Goal: Information Seeking & Learning: Learn about a topic

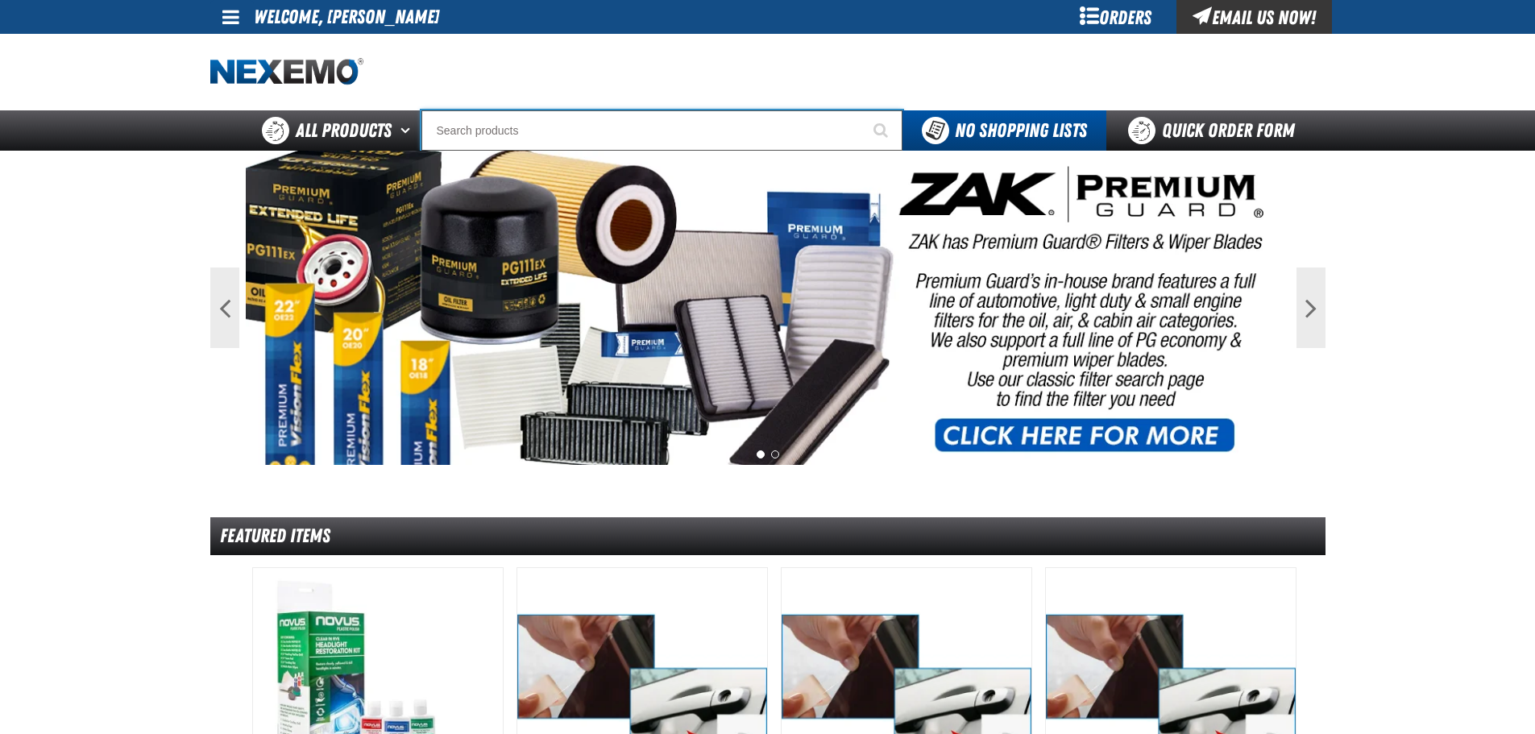
click at [773, 130] on input "Search" at bounding box center [661, 130] width 481 height 40
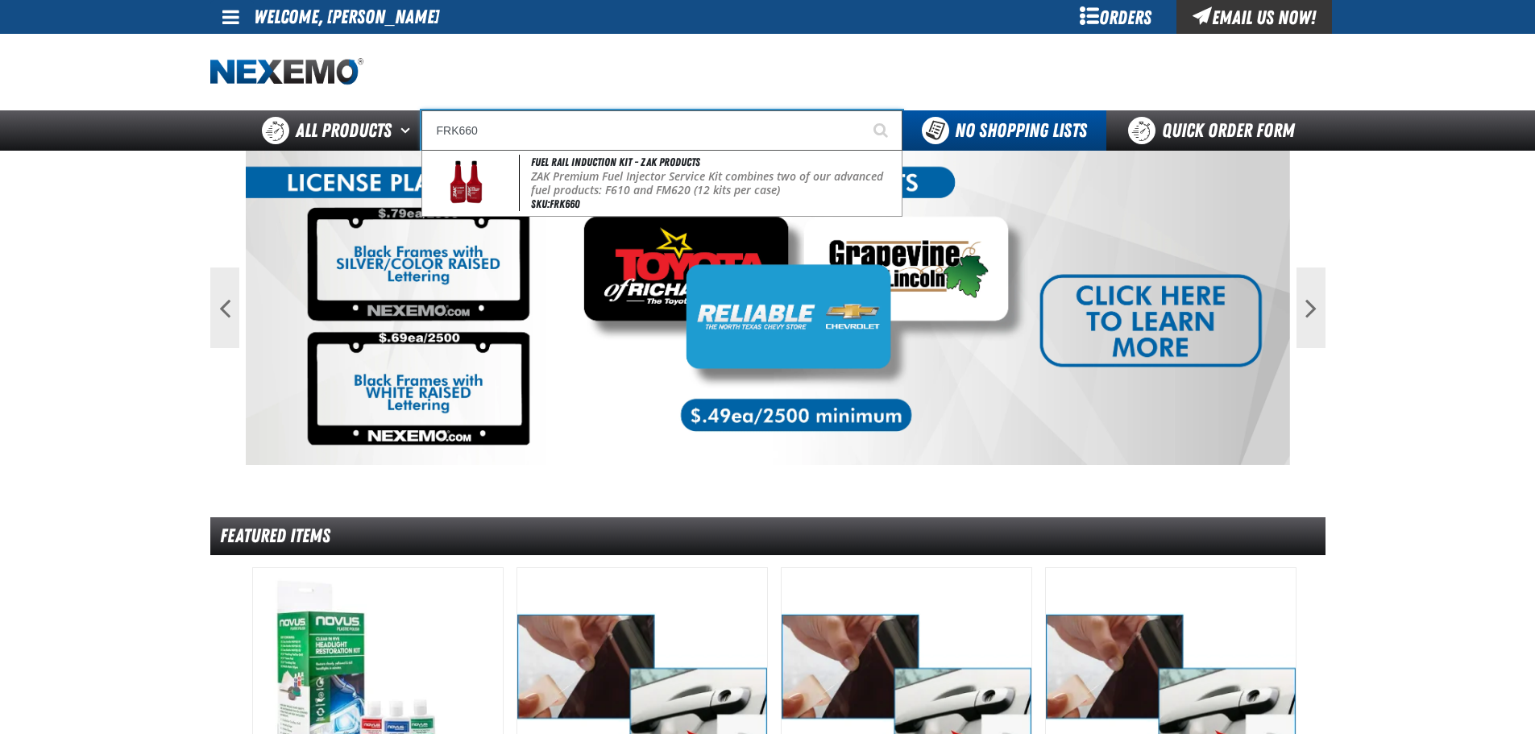
drag, startPoint x: 513, startPoint y: 111, endPoint x: 247, endPoint y: 104, distance: 266.0
click at [242, 104] on div "Staging Site 5.1 Upgrade Site My Account My Account Support Ticket Support Tick…" at bounding box center [767, 75] width 1535 height 151
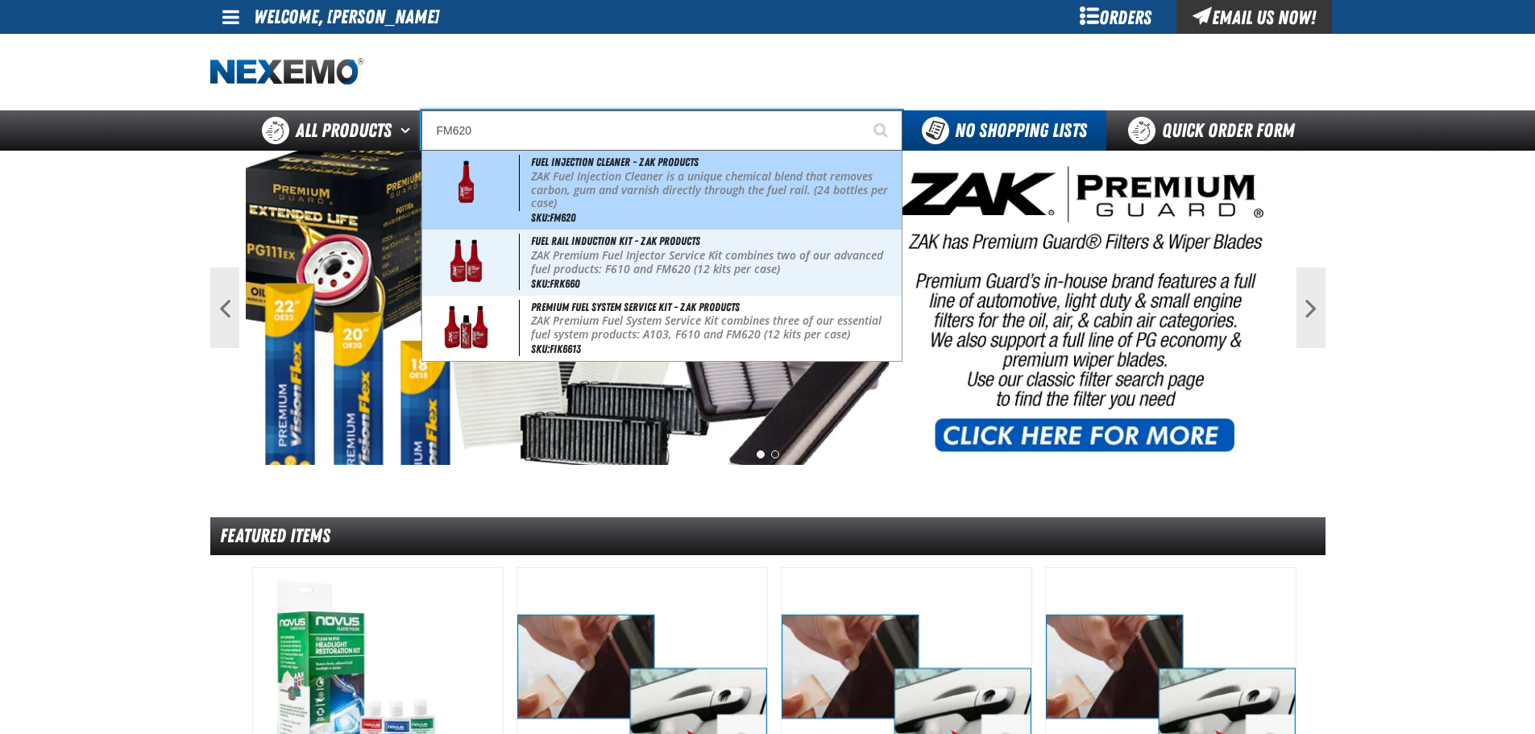
click at [778, 182] on p "ZAK Fuel Injection Cleaner is a unique chemical blend that removes carbon, gum …" at bounding box center [714, 190] width 367 height 40
type input "Fuel Injection Cleaner - ZAK Products"
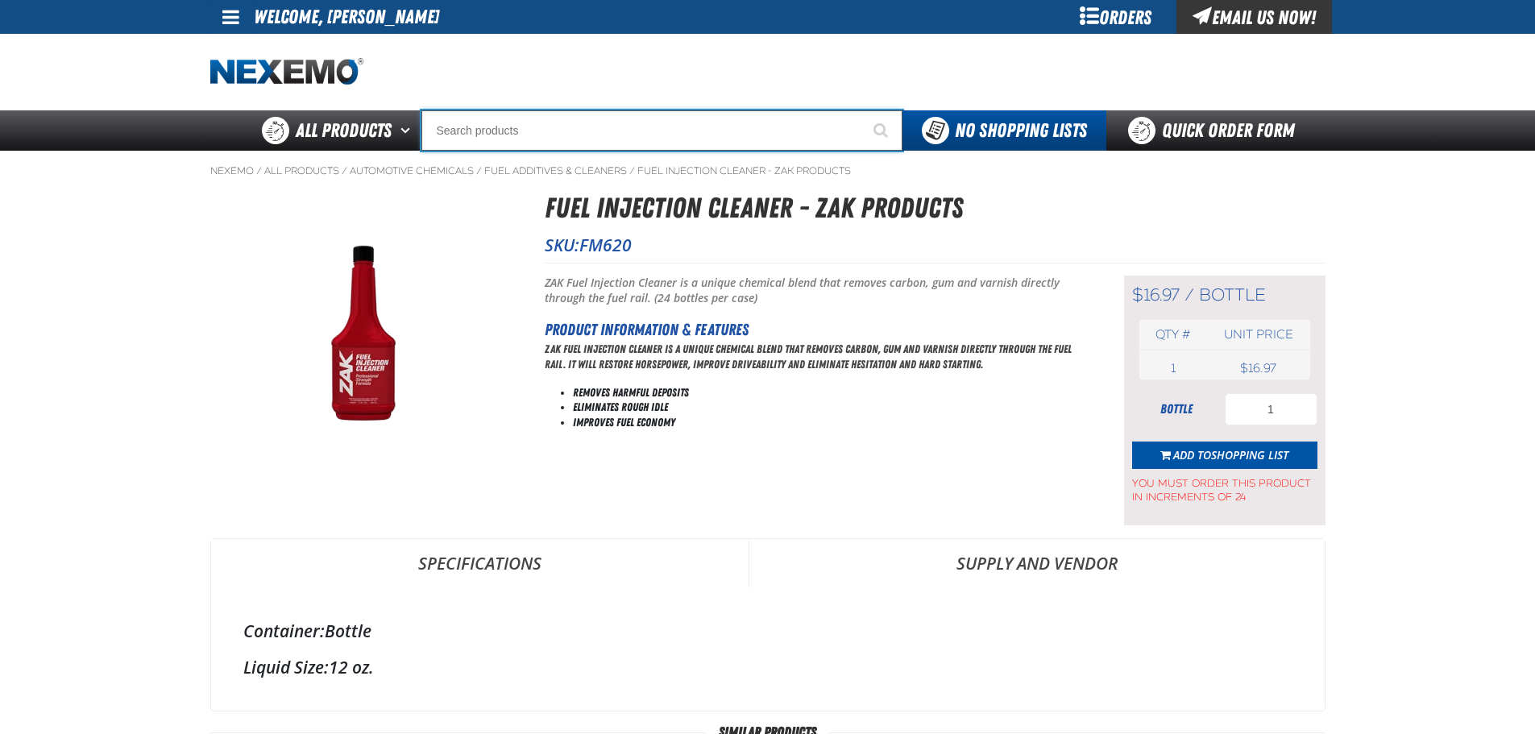
click at [499, 128] on input "Search" at bounding box center [661, 130] width 481 height 40
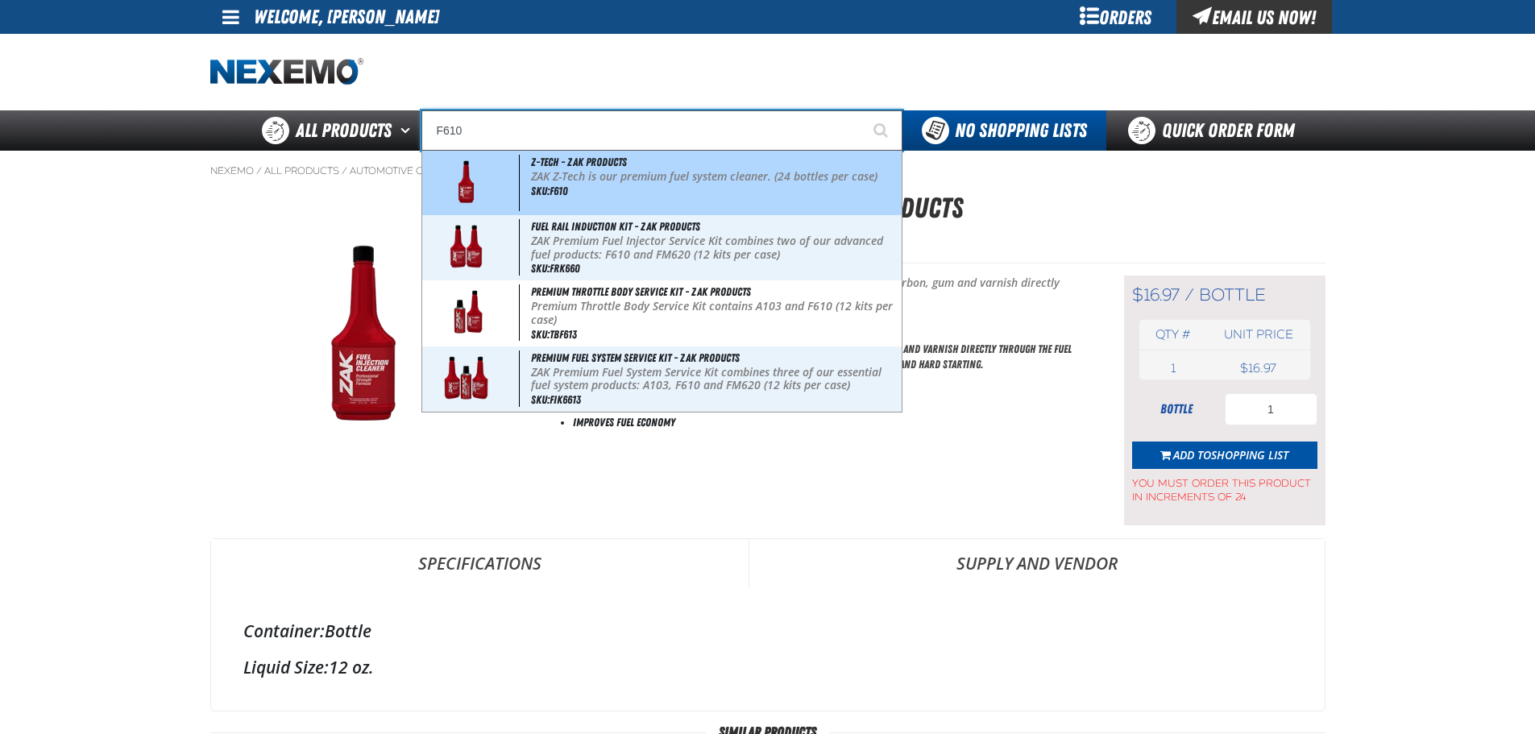
click at [548, 161] on span "Z-Tech - ZAK Products" at bounding box center [579, 161] width 96 height 13
type input "Z-Tech - ZAK Products"
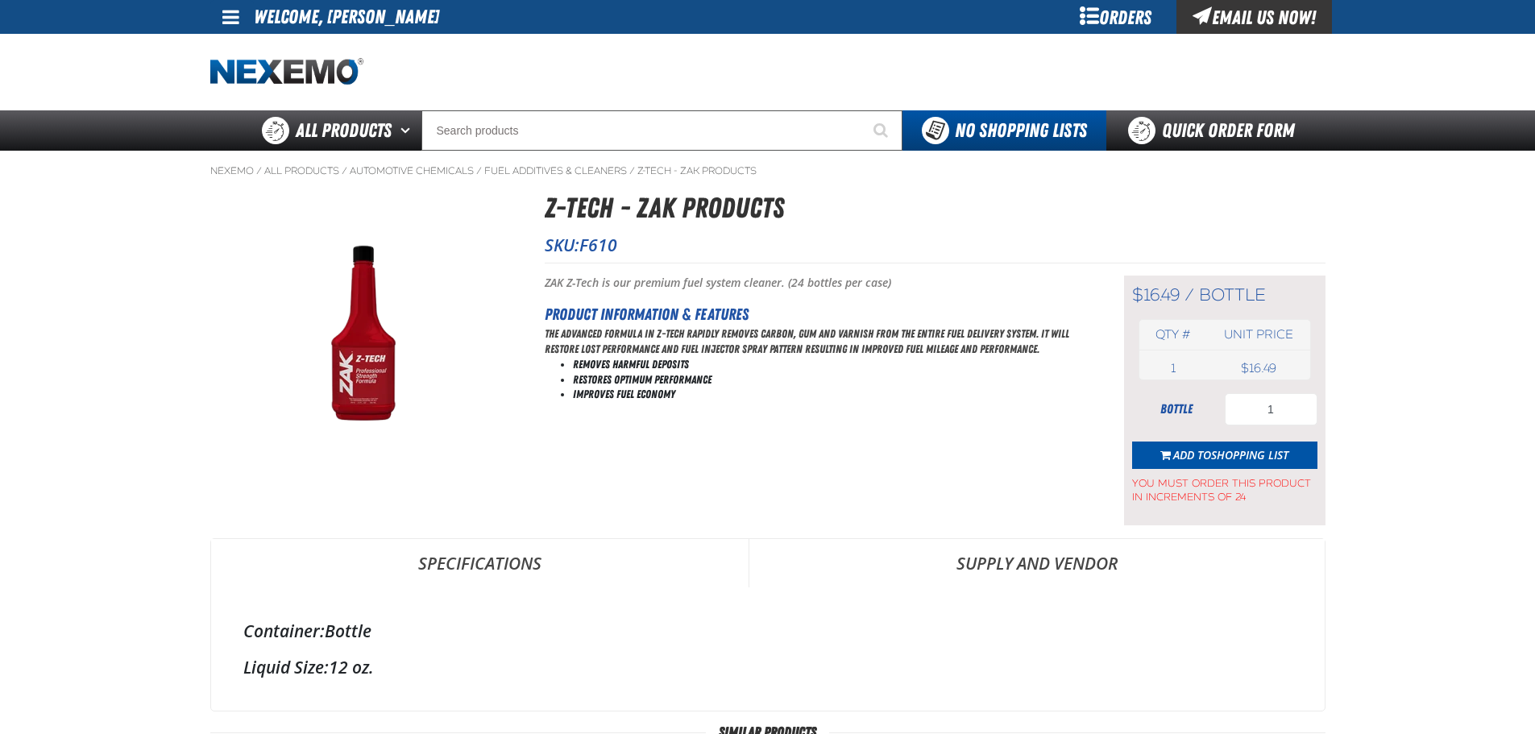
click at [782, 74] on div at bounding box center [767, 72] width 1115 height 77
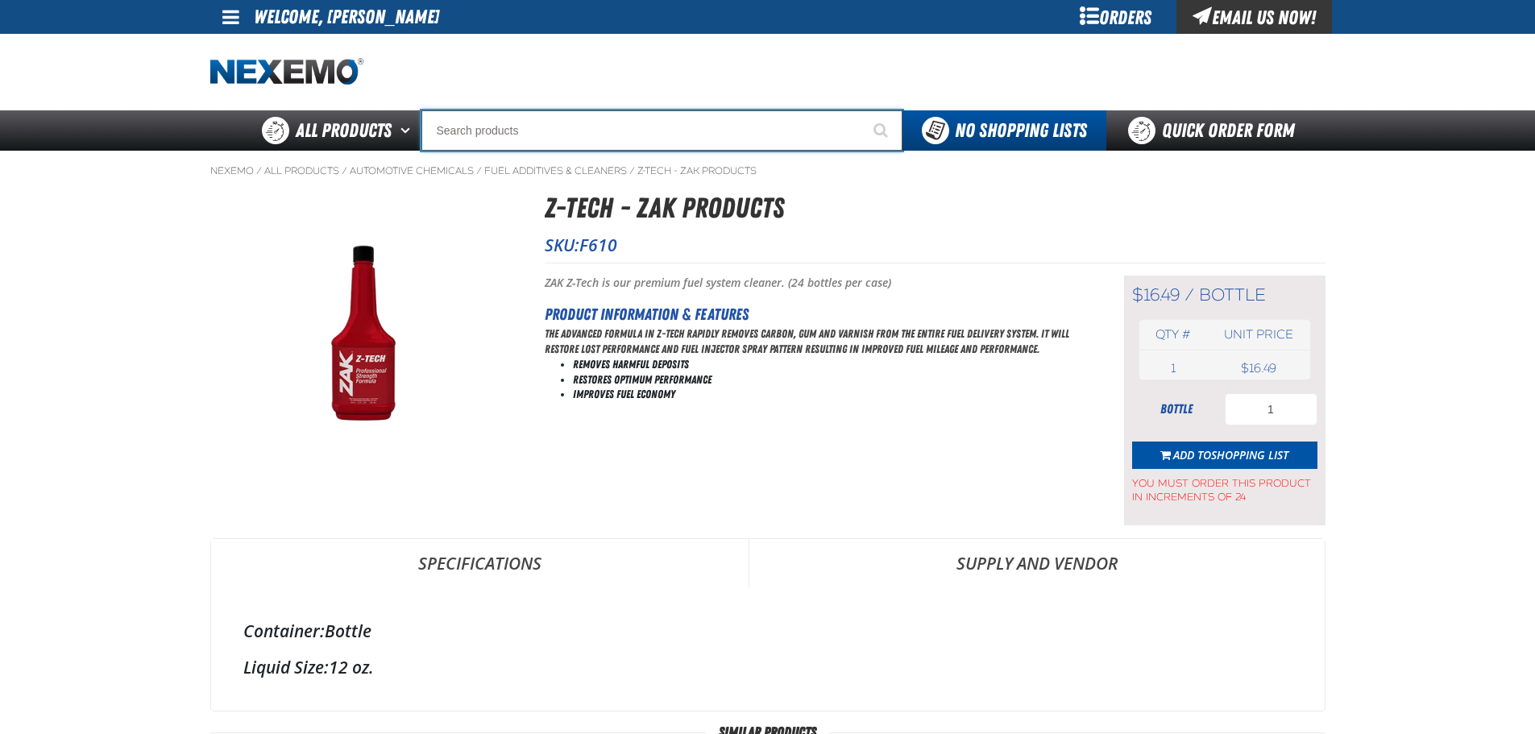
click at [791, 123] on input "Search" at bounding box center [661, 130] width 481 height 40
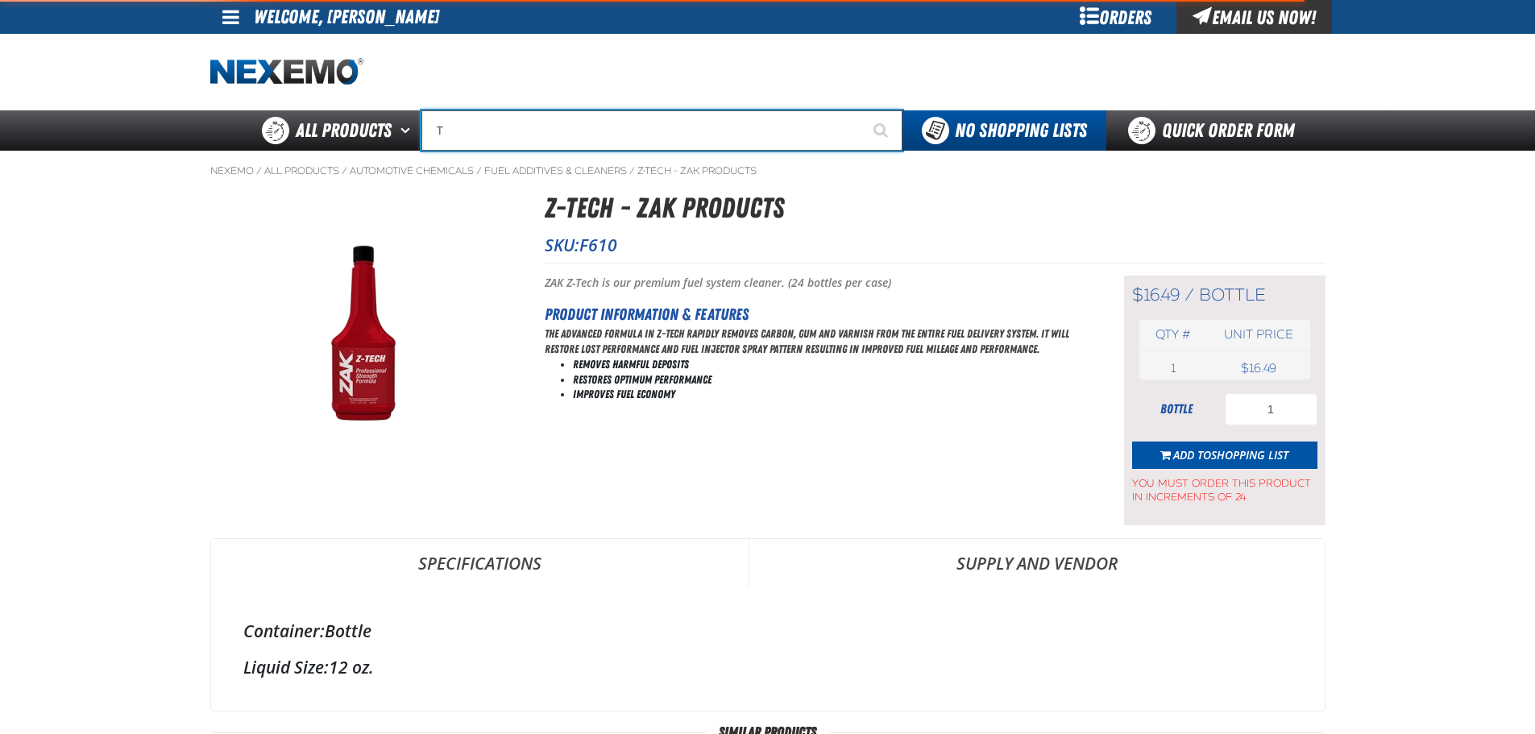
type input "TB"
type input "TB Fresh (32 oz bottle)"
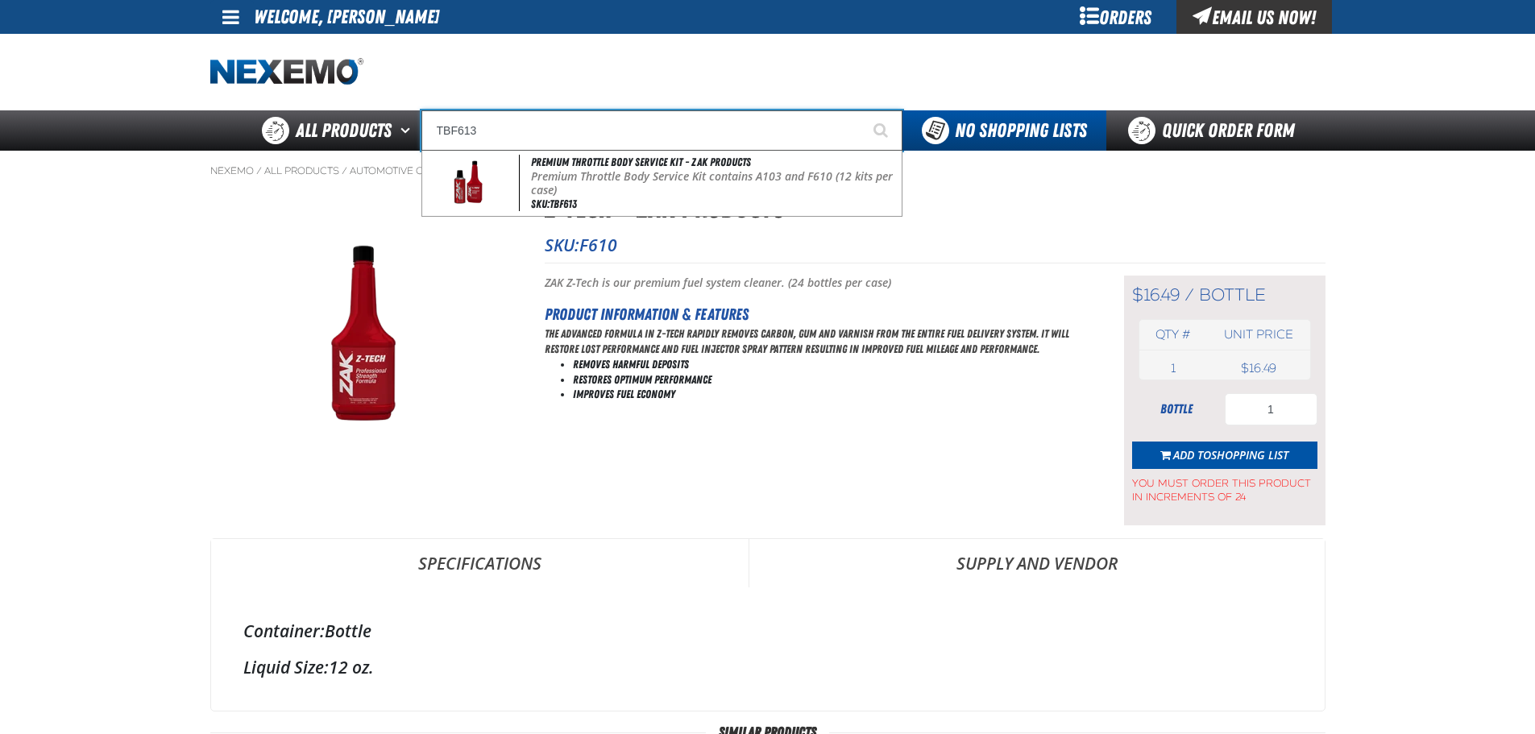
drag, startPoint x: 700, startPoint y: 120, endPoint x: 99, endPoint y: 85, distance: 602.1
click at [98, 85] on div "Staging Site 5.1 Upgrade Site My Account My Account Support Ticket Support Tick…" at bounding box center [767, 75] width 1535 height 151
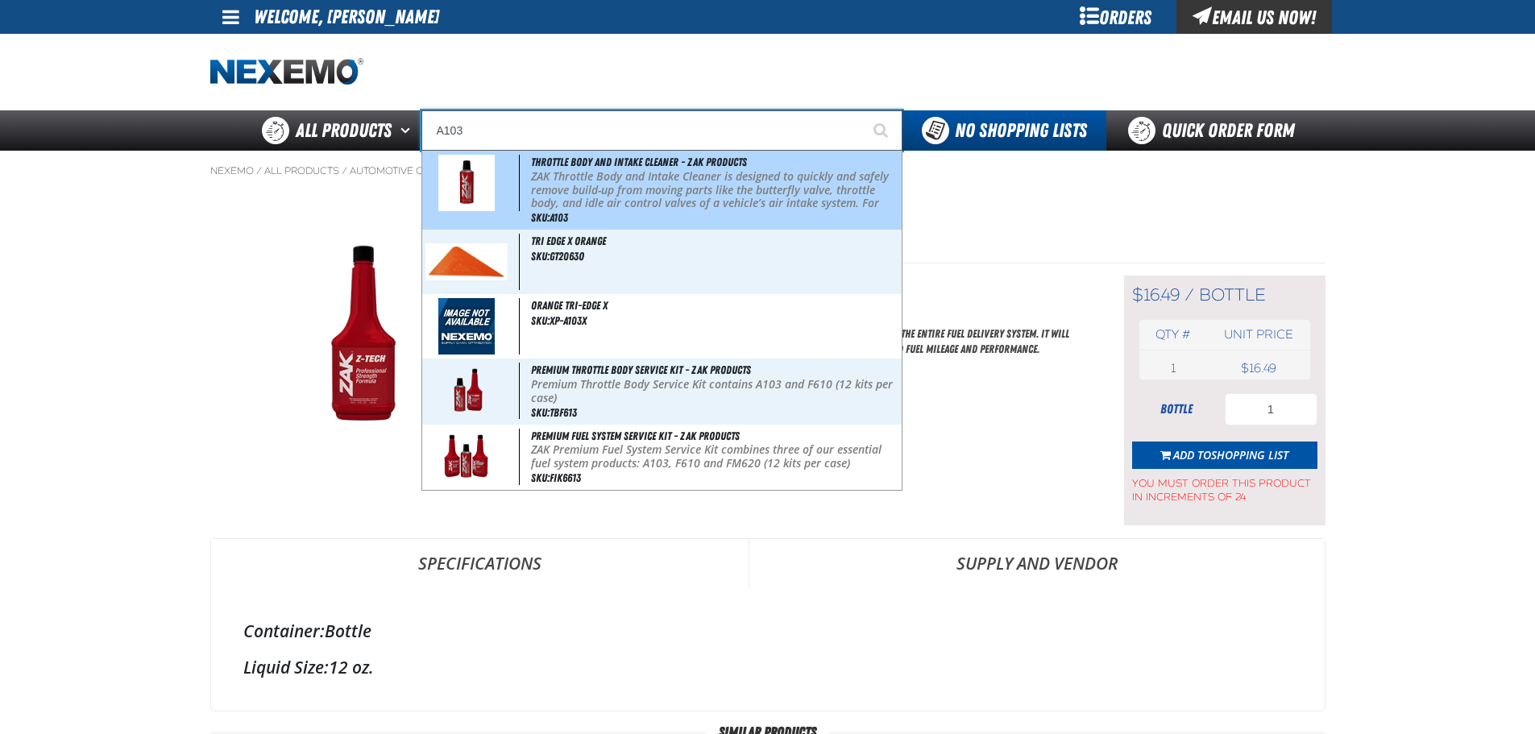
click at [552, 166] on span "Throttle Body and Intake Cleaner - ZAK Products" at bounding box center [639, 161] width 216 height 13
type input "Throttle Body and Intake Cleaner - ZAK Products"
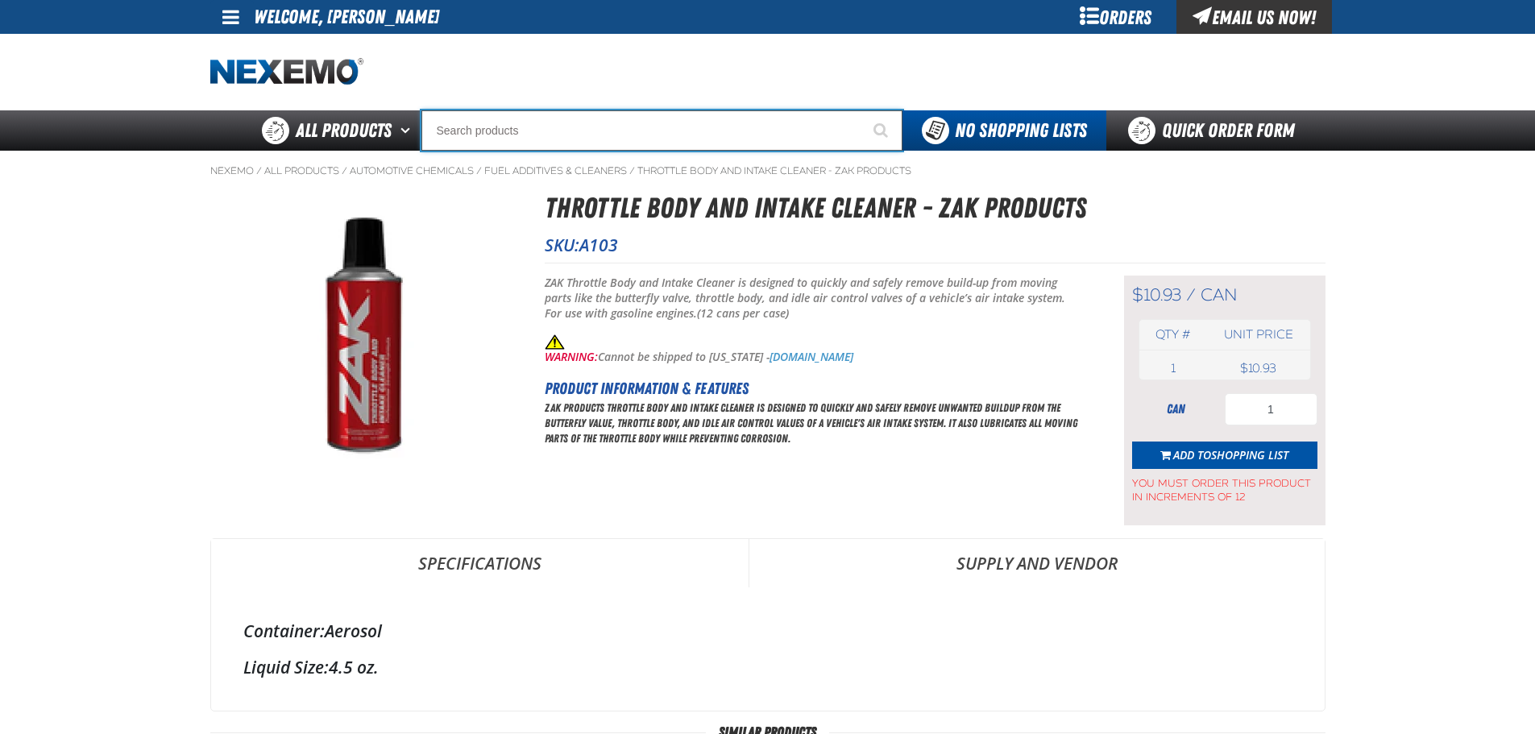
click at [847, 121] on input "Search" at bounding box center [661, 130] width 481 height 40
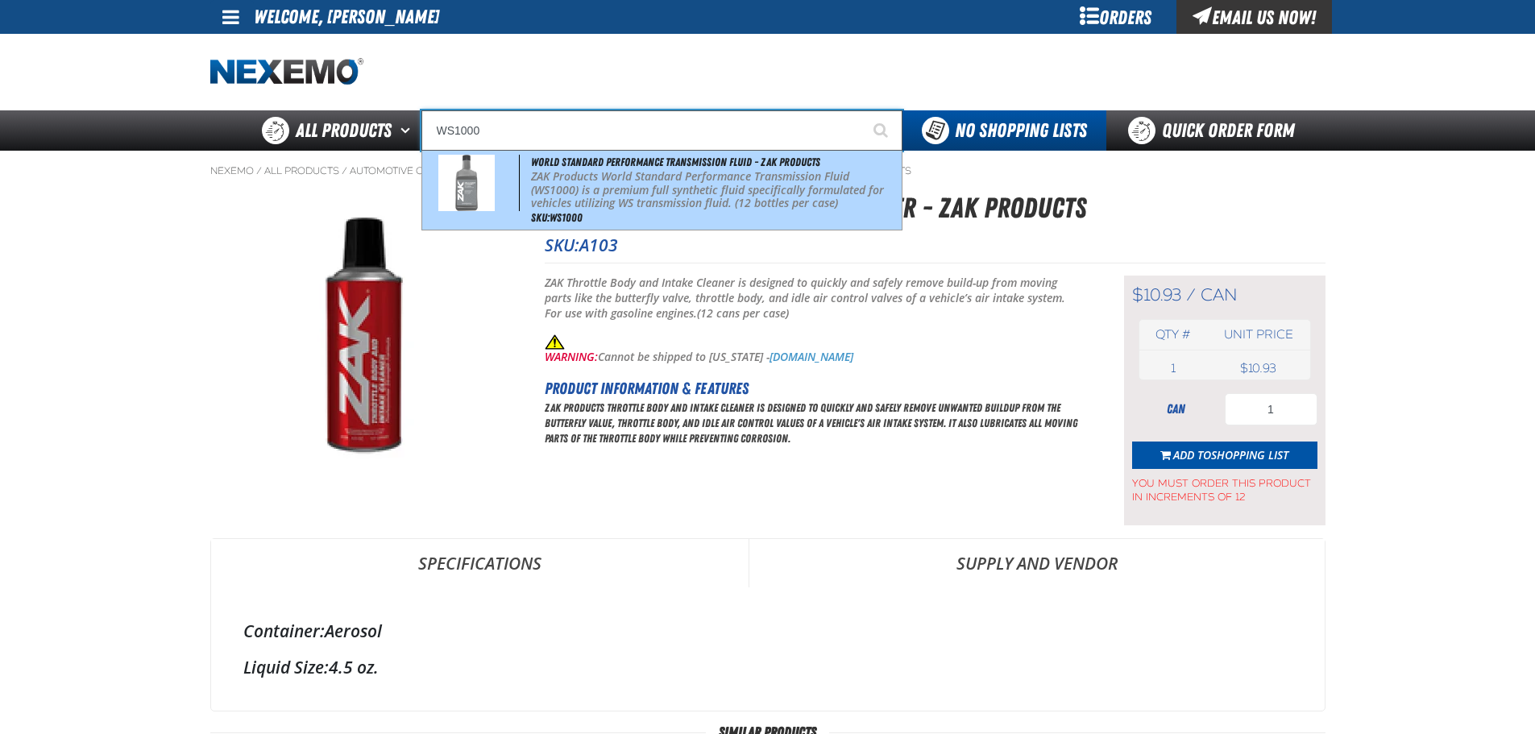
click at [802, 152] on div "World Standard Performance Transmission Fluid - ZAK Products ZAK Products World…" at bounding box center [661, 190] width 479 height 79
type input "World Standard Performance Transmission Fluid - ZAK Products"
